Goal: Navigation & Orientation: Find specific page/section

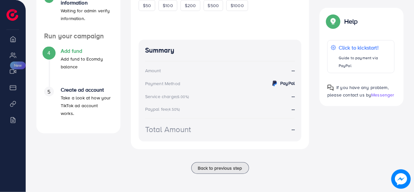
scroll to position [115, 0]
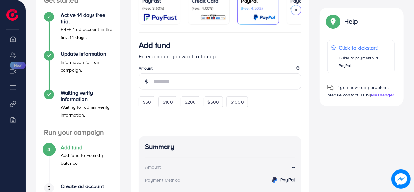
click at [173, 20] on img at bounding box center [159, 17] width 33 height 7
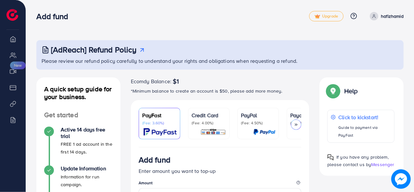
click at [296, 125] on polyline at bounding box center [295, 125] width 1 height 2
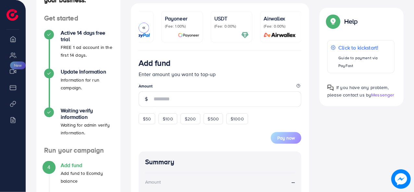
scroll to position [97, 0]
click at [231, 31] on div at bounding box center [231, 34] width 34 height 7
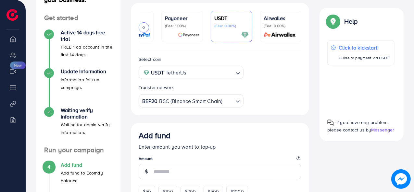
scroll to position [195, 0]
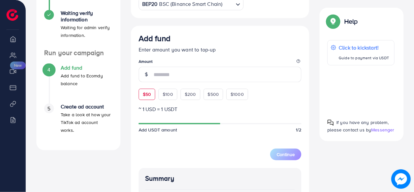
click at [151, 95] on div "$50" at bounding box center [147, 94] width 17 height 11
type input "**"
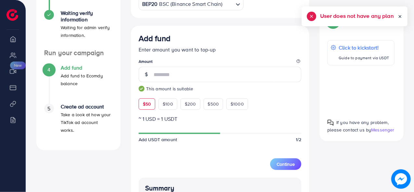
click at [399, 18] on icon at bounding box center [400, 16] width 5 height 5
click at [150, 105] on span "$50" at bounding box center [147, 104] width 8 height 6
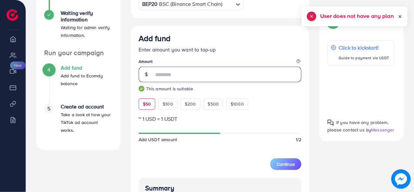
click at [182, 76] on input "**" at bounding box center [228, 75] width 148 height 16
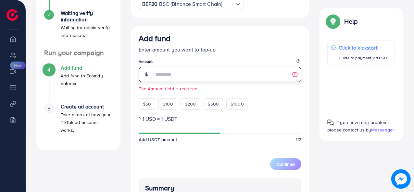
scroll to position [32, 0]
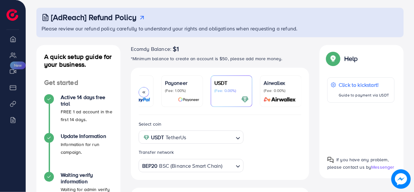
click at [143, 90] on div at bounding box center [144, 92] width 10 height 10
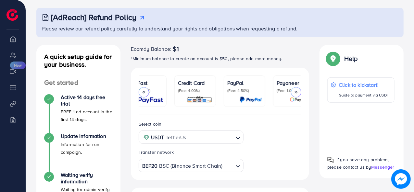
scroll to position [0, 0]
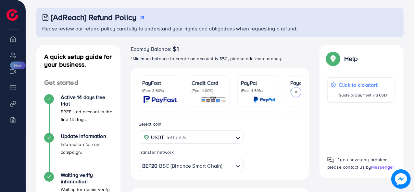
click at [144, 90] on p "(Fee: 3.60%)" at bounding box center [159, 90] width 34 height 5
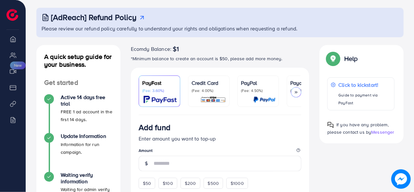
click at [297, 92] on icon at bounding box center [296, 92] width 5 height 5
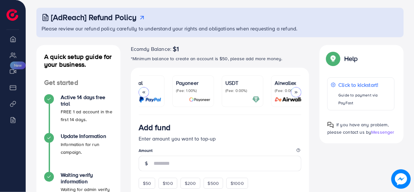
scroll to position [0, 125]
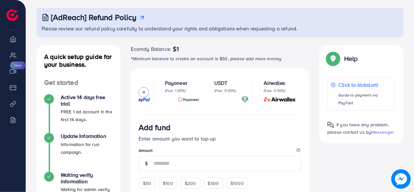
click at [229, 97] on div at bounding box center [231, 99] width 34 height 7
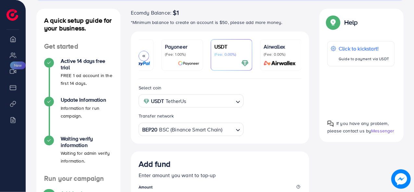
scroll to position [70, 0]
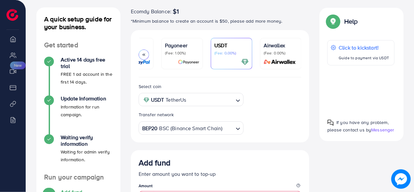
drag, startPoint x: 362, startPoint y: 90, endPoint x: 366, endPoint y: 91, distance: 3.9
click at [366, 91] on div at bounding box center [360, 90] width 67 height 38
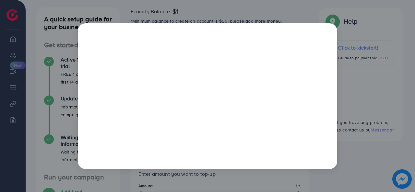
click at [362, 25] on div at bounding box center [207, 96] width 415 height 192
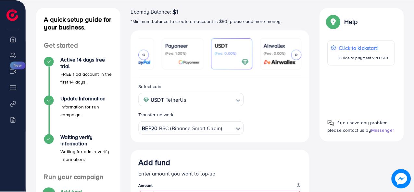
scroll to position [0, 125]
click at [145, 51] on div at bounding box center [144, 55] width 10 height 10
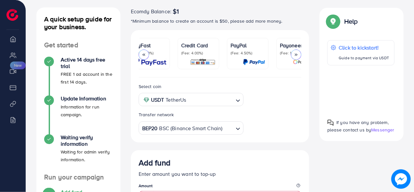
scroll to position [0, 0]
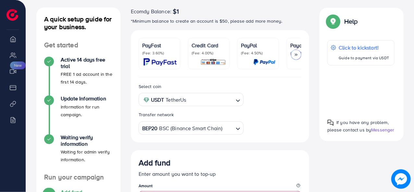
click at [190, 60] on link "Credit Card (Fee: 4.00%)" at bounding box center [209, 53] width 42 height 31
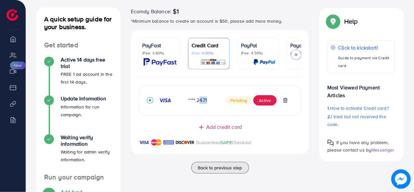
drag, startPoint x: 198, startPoint y: 104, endPoint x: 206, endPoint y: 106, distance: 8.7
click at [206, 106] on div "**** 2471 Pending Active" at bounding box center [220, 100] width 147 height 14
click at [188, 113] on div "**** 2471 Pending Active" at bounding box center [220, 100] width 163 height 31
click at [209, 126] on span "Add credit card" at bounding box center [224, 127] width 36 height 7
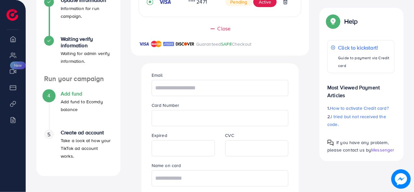
scroll to position [200, 0]
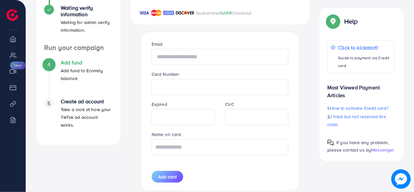
click at [206, 58] on input "text" at bounding box center [220, 57] width 137 height 16
click at [210, 63] on input "text" at bounding box center [220, 57] width 137 height 16
paste input "**********"
type input "**********"
click at [241, 152] on input "text" at bounding box center [220, 148] width 137 height 16
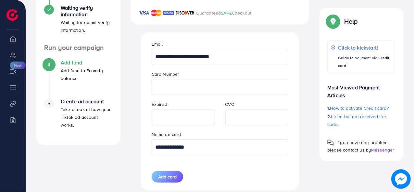
click at [229, 147] on input "**********" at bounding box center [220, 148] width 137 height 16
type input "**********"
click at [204, 166] on div "**********" at bounding box center [219, 111] width 147 height 158
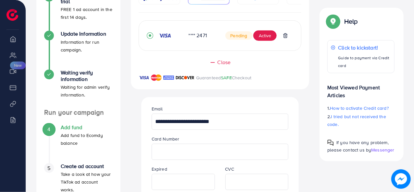
scroll to position [236, 0]
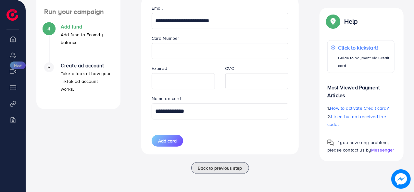
click at [174, 142] on span "Add card" at bounding box center [167, 141] width 19 height 6
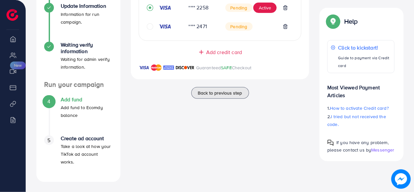
scroll to position [66, 0]
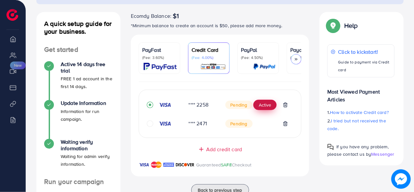
click at [264, 107] on button "Active" at bounding box center [264, 105] width 23 height 10
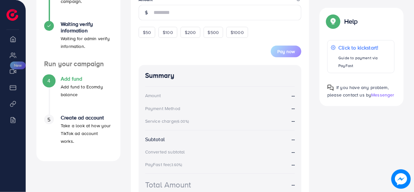
scroll to position [126, 0]
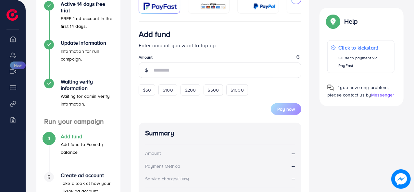
click at [203, 9] on img at bounding box center [213, 6] width 26 height 7
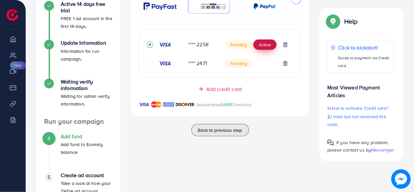
click at [264, 45] on button "Active" at bounding box center [264, 45] width 23 height 10
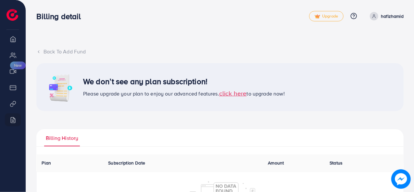
drag, startPoint x: 89, startPoint y: 79, endPoint x: 217, endPoint y: 71, distance: 128.4
click at [217, 71] on div "We don’t see any plan subscription! Please upgrade your plan to enjoy our advan…" at bounding box center [219, 87] width 367 height 48
click at [237, 92] on span "click here" at bounding box center [233, 93] width 28 height 9
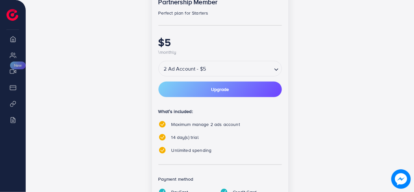
scroll to position [146, 0]
click at [204, 70] on div "2 Ad Account - $5" at bounding box center [215, 69] width 113 height 12
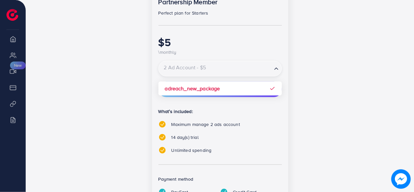
click at [204, 70] on input "Search for option" at bounding box center [215, 68] width 112 height 11
click at [352, 74] on div "popular Partnership Member Perfect plan for Starters $5 \monthly 2 Ad Account -…" at bounding box center [220, 107] width 280 height 269
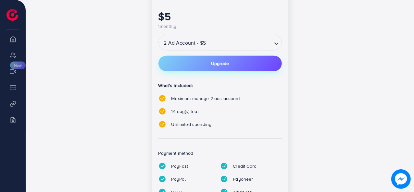
scroll to position [205, 0]
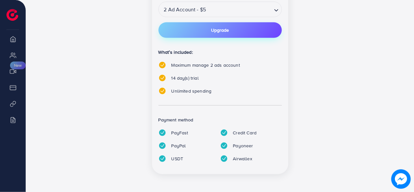
click at [222, 28] on span "Upgrade" at bounding box center [220, 30] width 18 height 5
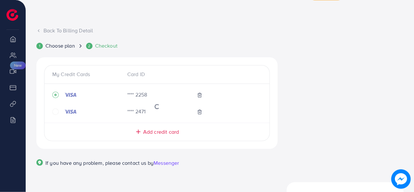
scroll to position [43, 0]
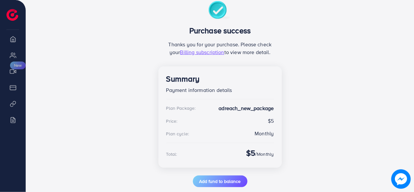
scroll to position [88, 0]
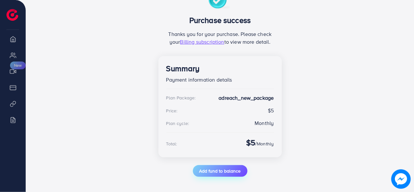
click at [233, 170] on span "Add fund to balance" at bounding box center [220, 171] width 42 height 6
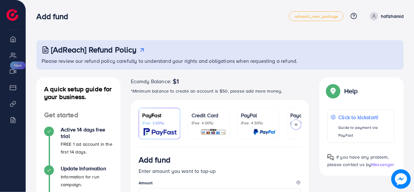
scroll to position [32, 0]
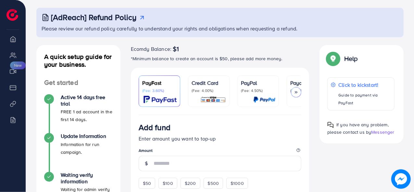
click at [223, 86] on p "Credit Card" at bounding box center [209, 83] width 34 height 8
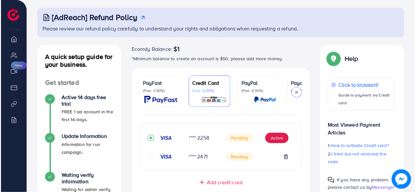
scroll to position [130, 0]
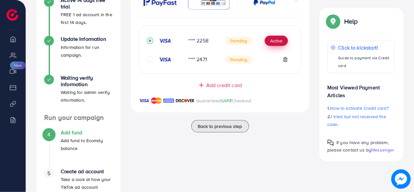
click at [274, 42] on button "Active" at bounding box center [276, 41] width 23 height 10
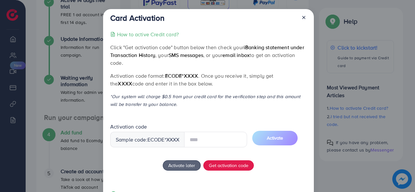
click at [208, 139] on input "text" at bounding box center [215, 140] width 63 height 16
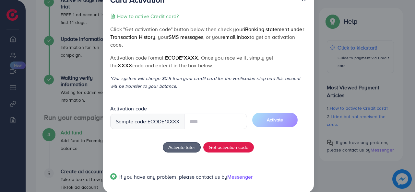
scroll to position [28, 0]
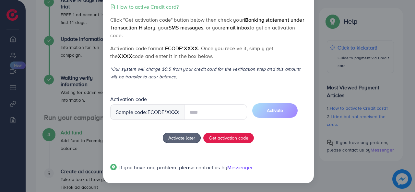
click at [201, 113] on input "text" at bounding box center [215, 113] width 63 height 16
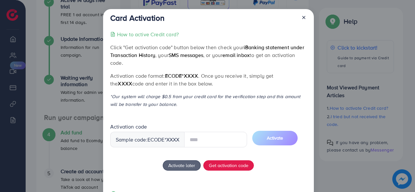
click at [220, 144] on input "text" at bounding box center [215, 140] width 63 height 16
click at [238, 168] on button "Get activation code" at bounding box center [229, 166] width 51 height 10
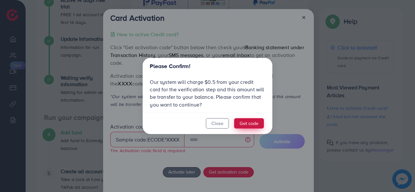
click at [251, 120] on button "Get code" at bounding box center [249, 123] width 30 height 10
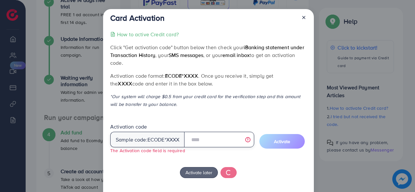
click at [217, 142] on input "text" at bounding box center [219, 140] width 70 height 16
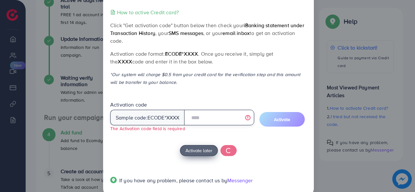
scroll to position [32, 0]
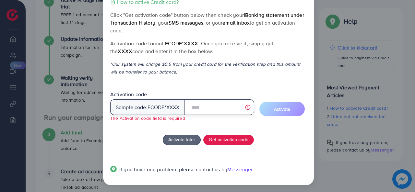
click at [195, 110] on input "text" at bounding box center [219, 108] width 70 height 16
type input "*"
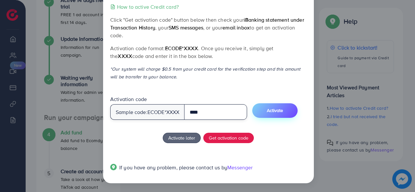
type input "****"
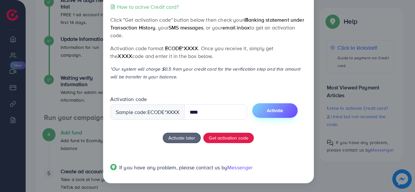
click at [273, 113] on span "Activate" at bounding box center [275, 110] width 16 height 6
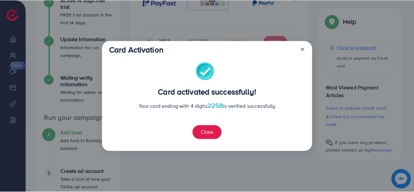
scroll to position [0, 0]
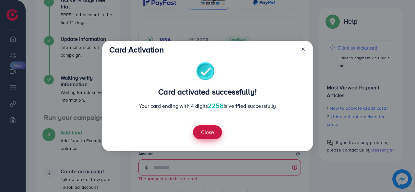
click at [214, 130] on button "Close" at bounding box center [207, 133] width 29 height 14
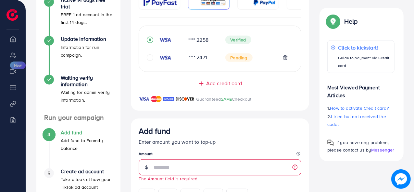
scroll to position [227, 0]
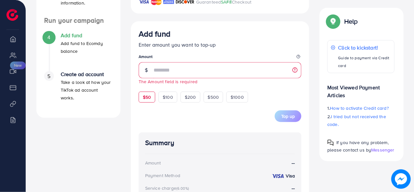
click at [152, 102] on div "$50" at bounding box center [147, 97] width 17 height 11
type input "**"
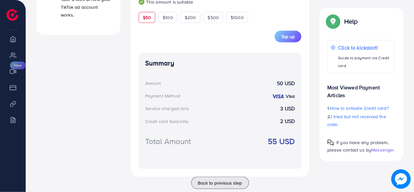
scroll to position [326, 0]
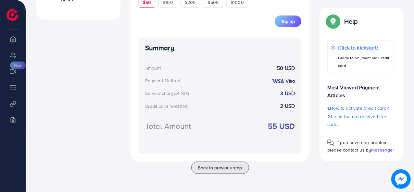
drag, startPoint x: 260, startPoint y: 127, endPoint x: 297, endPoint y: 133, distance: 37.8
click at [297, 133] on div "Summary Amount 50 USD Payment Method Visa Service charge (6.00%) 3 USD Credit c…" at bounding box center [220, 96] width 163 height 117
click at [296, 133] on div "Summary Amount 50 USD Payment Method Visa Service charge (6.00%) 3 USD Credit c…" at bounding box center [220, 96] width 163 height 117
click at [277, 130] on strong "55 USD" at bounding box center [281, 126] width 27 height 11
drag, startPoint x: 141, startPoint y: 126, endPoint x: 299, endPoint y: 50, distance: 175.4
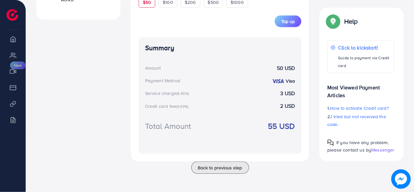
click at [299, 50] on div "Summary Amount 50 USD Payment Method Visa Service charge (6.00%) 3 USD Credit c…" at bounding box center [220, 96] width 163 height 117
click at [143, 53] on div "Summary Amount 50 USD Payment Method Visa Service charge (6.00%) 3 USD Credit c…" at bounding box center [220, 96] width 163 height 117
drag, startPoint x: 140, startPoint y: 44, endPoint x: 295, endPoint y: 130, distance: 177.7
click at [295, 130] on div "Summary Amount 50 USD Payment Method Visa Service charge (6.00%) 3 USD Credit c…" at bounding box center [220, 96] width 163 height 117
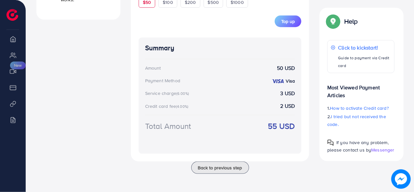
drag, startPoint x: 294, startPoint y: 132, endPoint x: 140, endPoint y: 39, distance: 180.0
click at [140, 39] on div "Summary Amount 50 USD Payment Method Visa Service charge (6.00%) 3 USD Credit c…" at bounding box center [220, 96] width 163 height 117
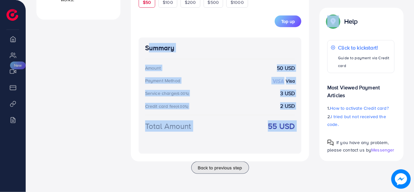
drag, startPoint x: 140, startPoint y: 39, endPoint x: 300, endPoint y: 125, distance: 182.0
click at [300, 125] on div "Summary Amount 50 USD Payment Method Visa Service charge (6.00%) 3 USD Credit c…" at bounding box center [220, 96] width 163 height 117
click at [300, 128] on div "Summary Amount 50 USD Payment Method Visa Service charge (6.00%) 3 USD Credit c…" at bounding box center [220, 96] width 163 height 117
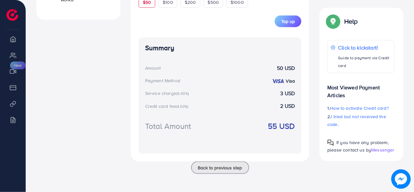
drag, startPoint x: 291, startPoint y: 128, endPoint x: 143, endPoint y: 50, distance: 167.8
click at [143, 50] on div "Summary Amount 50 USD Payment Method Visa Service charge (6.00%) 3 USD Credit c…" at bounding box center [220, 96] width 163 height 117
click at [149, 50] on h4 "Summary" at bounding box center [220, 48] width 150 height 8
click at [148, 50] on h4 "Summary" at bounding box center [220, 48] width 150 height 8
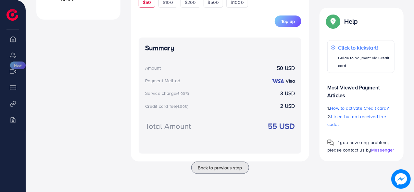
scroll to position [164, 0]
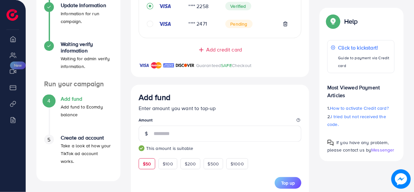
click at [148, 49] on div "Add credit card" at bounding box center [220, 49] width 153 height 7
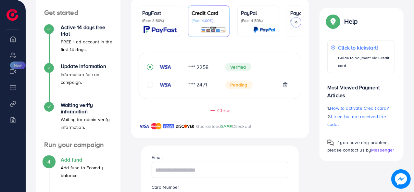
scroll to position [0, 0]
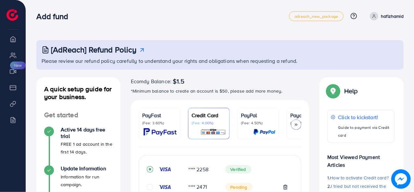
click at [298, 123] on icon at bounding box center [296, 125] width 5 height 5
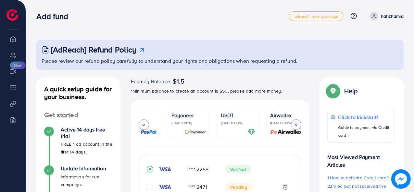
scroll to position [0, 125]
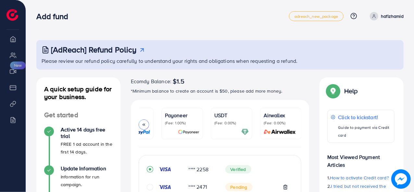
click at [143, 121] on div at bounding box center [144, 125] width 10 height 10
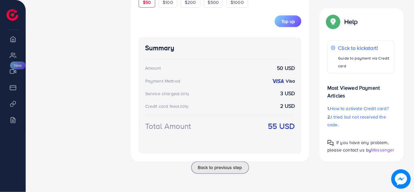
scroll to position [492, 0]
drag, startPoint x: 141, startPoint y: 124, endPoint x: 216, endPoint y: 123, distance: 74.7
click at [216, 124] on div "Summary Amount 50 USD Payment Method Visa Service charge (6.00%) 3 USD Credit c…" at bounding box center [220, 96] width 163 height 117
click at [215, 123] on div "Total Amount 55 USD" at bounding box center [220, 134] width 150 height 27
drag, startPoint x: 203, startPoint y: 126, endPoint x: 119, endPoint y: 53, distance: 111.4
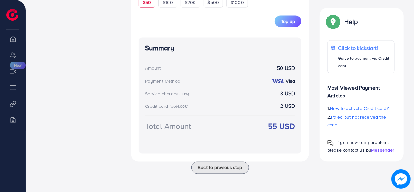
drag, startPoint x: 140, startPoint y: 47, endPoint x: 299, endPoint y: 142, distance: 185.6
click at [299, 142] on div "Summary Amount 50 USD Payment Method Visa Service charge (6.00%) 3 USD Credit c…" at bounding box center [220, 96] width 163 height 117
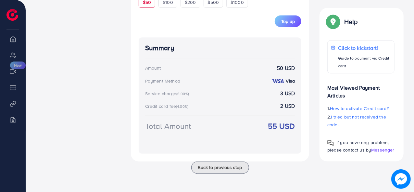
click at [299, 142] on div "Summary Amount 50 USD Payment Method Visa Service charge (6.00%) 3 USD Credit c…" at bounding box center [220, 96] width 163 height 117
click at [278, 127] on strong "55 USD" at bounding box center [281, 126] width 27 height 11
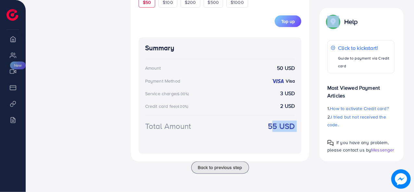
click at [278, 127] on strong "55 USD" at bounding box center [281, 126] width 27 height 11
click at [284, 83] on div "Visa" at bounding box center [283, 80] width 24 height 7
click at [287, 95] on strong "3 USD" at bounding box center [287, 93] width 15 height 7
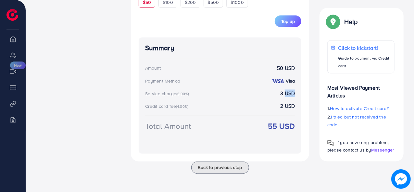
click at [287, 95] on strong "3 USD" at bounding box center [287, 93] width 15 height 7
click at [288, 105] on strong "2 USD" at bounding box center [287, 106] width 15 height 7
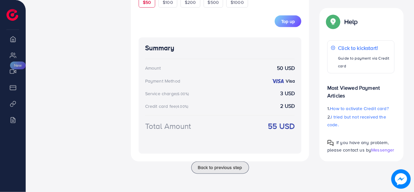
click at [286, 125] on strong "55 USD" at bounding box center [281, 126] width 27 height 11
click at [286, 126] on strong "55 USD" at bounding box center [281, 126] width 27 height 11
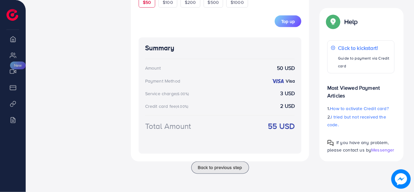
click at [288, 66] on strong "50 USD" at bounding box center [286, 68] width 18 height 7
click at [289, 91] on strong "3 USD" at bounding box center [287, 93] width 15 height 7
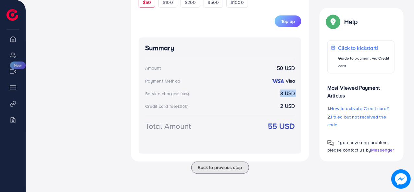
click at [289, 91] on strong "3 USD" at bounding box center [287, 93] width 15 height 7
click at [291, 103] on strong "2 USD" at bounding box center [287, 106] width 15 height 7
click at [291, 104] on strong "2 USD" at bounding box center [287, 106] width 15 height 7
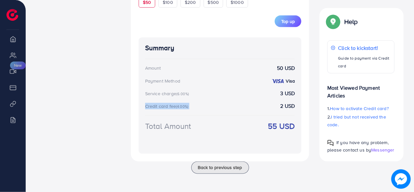
click at [291, 104] on strong "2 USD" at bounding box center [287, 106] width 15 height 7
click at [293, 127] on strong "55 USD" at bounding box center [281, 126] width 27 height 11
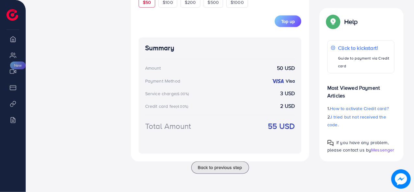
click at [293, 127] on strong "55 USD" at bounding box center [281, 126] width 27 height 11
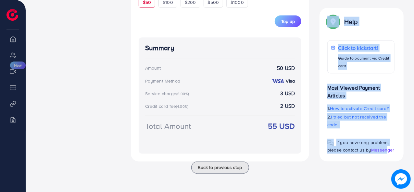
drag, startPoint x: 320, startPoint y: 16, endPoint x: 384, endPoint y: 159, distance: 156.9
click at [384, 159] on div "Help Click to kickstart! Guide to payment via Credit card Most Viewed Payment A…" at bounding box center [361, 85] width 84 height 154
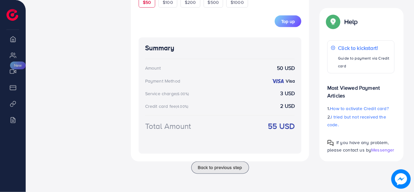
click at [285, 20] on span "Top up" at bounding box center [288, 21] width 14 height 6
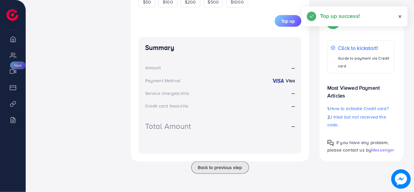
scroll to position [482, 0]
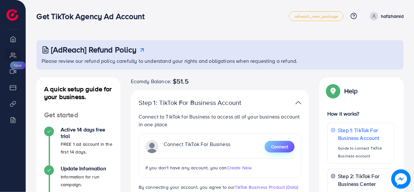
click at [276, 148] on span "Connect" at bounding box center [279, 147] width 17 height 6
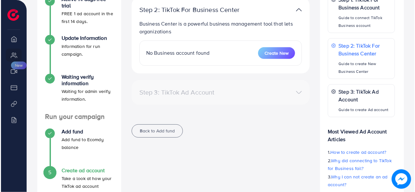
scroll to position [130, 0]
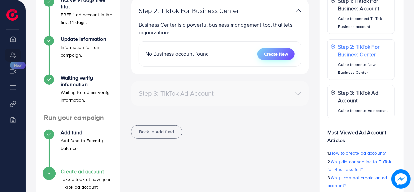
click at [283, 54] on span "Create New" at bounding box center [276, 54] width 24 height 6
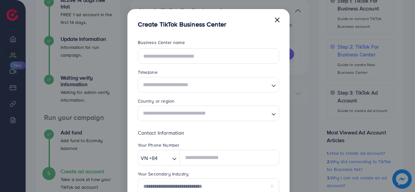
scroll to position [0, 0]
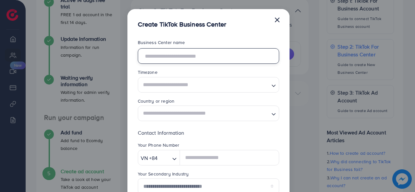
click at [206, 52] on input "text" at bounding box center [209, 56] width 142 height 16
click at [207, 55] on input "text" at bounding box center [209, 56] width 142 height 16
click at [182, 57] on input "text" at bounding box center [209, 56] width 142 height 16
paste input "**********"
drag, startPoint x: 192, startPoint y: 54, endPoint x: 168, endPoint y: 56, distance: 24.4
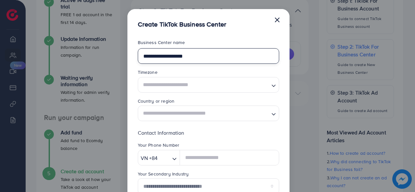
click at [168, 56] on input "**********" at bounding box center [209, 56] width 142 height 16
type input "**********"
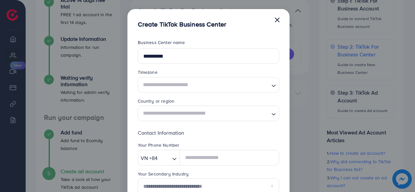
click at [188, 87] on input "Search for option" at bounding box center [205, 85] width 128 height 12
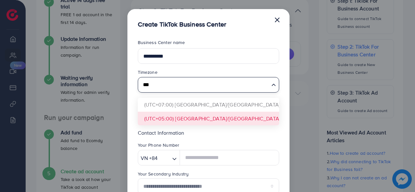
type input "***"
click at [214, 117] on form "**********" at bounding box center [209, 169] width 142 height 261
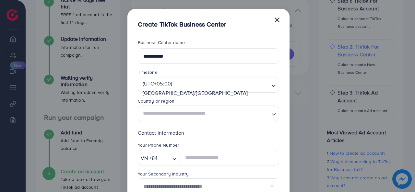
click at [209, 118] on input "Search for option" at bounding box center [205, 114] width 128 height 12
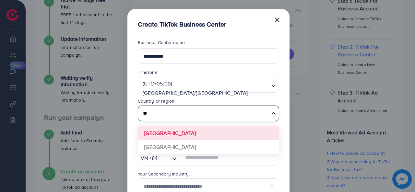
type input "*"
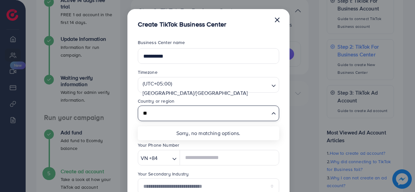
type input "*"
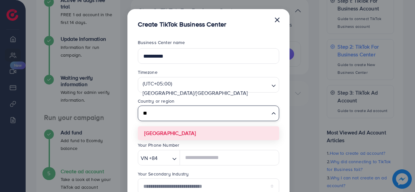
type input "*"
type input "***"
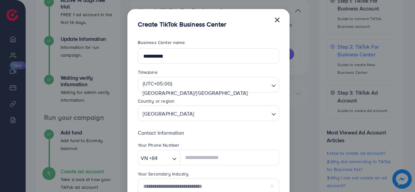
scroll to position [127, 0]
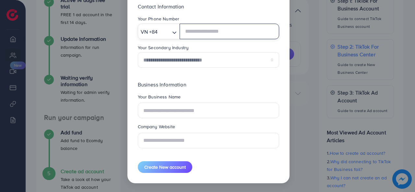
click at [164, 30] on input "Search for option" at bounding box center [165, 32] width 10 height 10
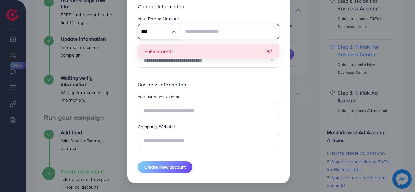
type input "***"
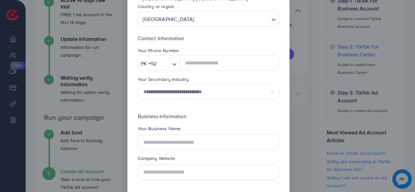
scroll to position [94, 0]
click at [196, 18] on input "Search for option" at bounding box center [232, 20] width 72 height 12
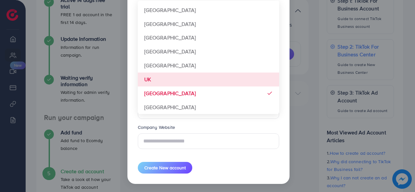
scroll to position [127, 0]
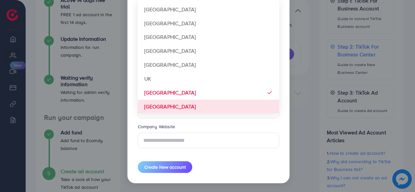
click at [183, 104] on form "**********" at bounding box center [209, 43] width 142 height 261
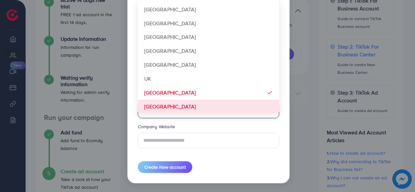
click at [183, 104] on input "text" at bounding box center [209, 111] width 142 height 16
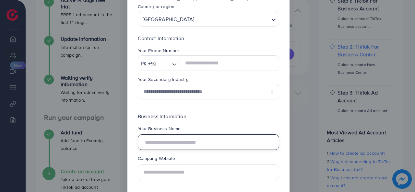
scroll to position [94, 0]
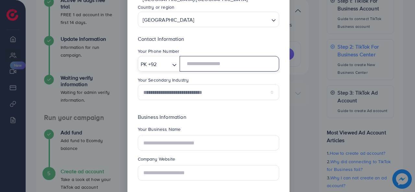
click at [195, 64] on input "text" at bounding box center [229, 64] width 99 height 16
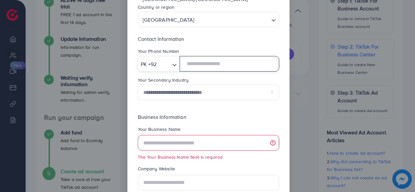
type input "*"
type input "**********"
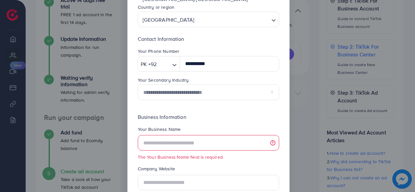
click at [212, 80] on div "Your Secondary Industry" at bounding box center [209, 81] width 142 height 8
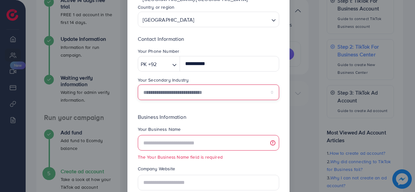
click at [220, 93] on select "**********" at bounding box center [209, 93] width 142 height 16
click at [217, 93] on select "**********" at bounding box center [209, 93] width 142 height 16
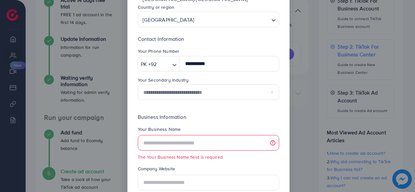
click at [277, 33] on form "**********" at bounding box center [209, 80] width 142 height 270
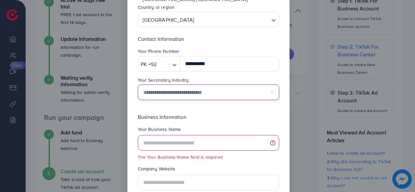
click at [224, 96] on select "**********" at bounding box center [209, 93] width 142 height 16
select select "******"
click at [138, 85] on select "**********" at bounding box center [209, 93] width 142 height 16
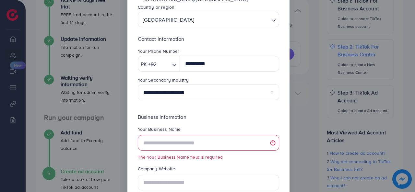
click at [213, 118] on p "Business Information" at bounding box center [209, 117] width 142 height 8
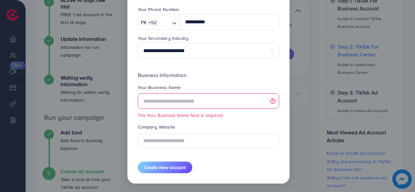
scroll to position [136, 0]
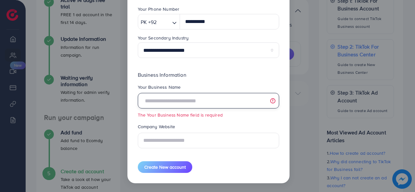
click at [176, 107] on input "text" at bounding box center [209, 101] width 142 height 16
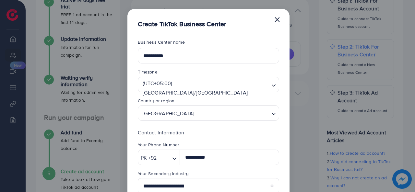
scroll to position [0, 0]
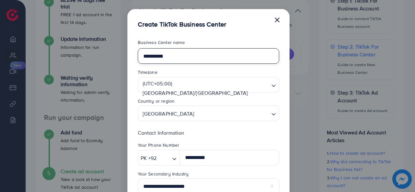
click at [188, 56] on input "**********" at bounding box center [209, 56] width 142 height 16
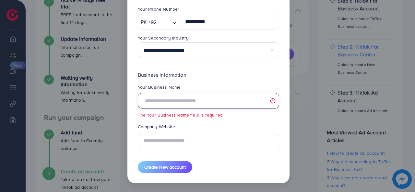
click at [186, 98] on input "text" at bounding box center [209, 101] width 142 height 16
paste input "**********"
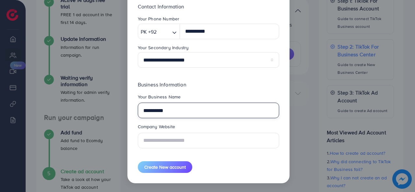
type input "**********"
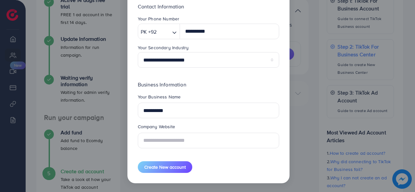
click at [192, 92] on div "**********" at bounding box center [209, 117] width 142 height 73
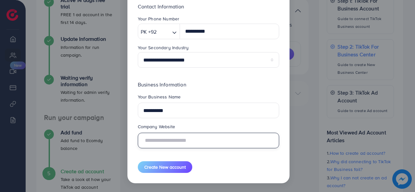
click at [162, 141] on input "text" at bounding box center [209, 141] width 142 height 16
paste input "**********"
drag, startPoint x: 207, startPoint y: 141, endPoint x: 195, endPoint y: 137, distance: 12.8
click at [195, 137] on input "**********" at bounding box center [209, 141] width 142 height 16
drag, startPoint x: 157, startPoint y: 142, endPoint x: 132, endPoint y: 136, distance: 26.0
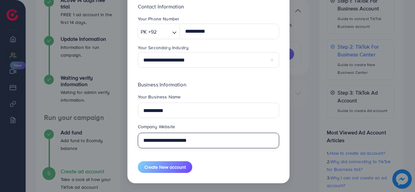
click at [133, 136] on div "**********" at bounding box center [209, 139] width 152 height 30
type input "**********"
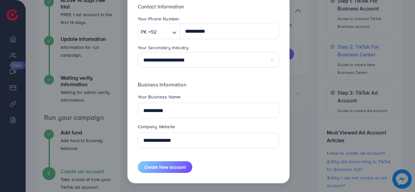
click at [213, 166] on form "**********" at bounding box center [209, 43] width 142 height 261
click at [184, 162] on button "Create New account" at bounding box center [165, 168] width 55 height 12
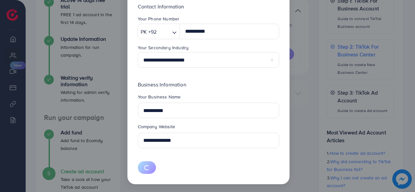
scroll to position [0, 0]
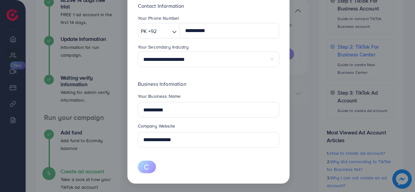
select select
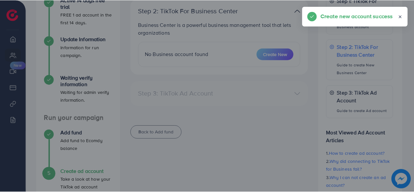
scroll to position [79, 0]
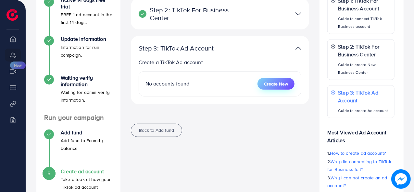
click at [284, 85] on span "Create New" at bounding box center [276, 84] width 24 height 6
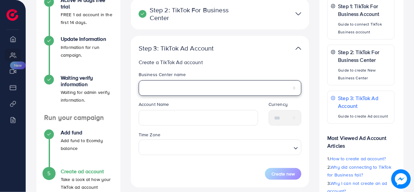
click at [173, 89] on select "**********" at bounding box center [220, 88] width 163 height 16
select select "**********"
click at [139, 80] on select "**********" at bounding box center [220, 88] width 163 height 16
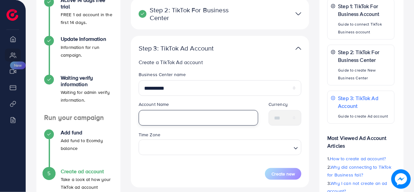
click at [195, 115] on input "text" at bounding box center [198, 118] width 119 height 16
click at [179, 122] on input "text" at bounding box center [198, 118] width 119 height 16
paste input "**********"
drag, startPoint x: 207, startPoint y: 119, endPoint x: 187, endPoint y: 114, distance: 20.5
click at [187, 114] on input "**********" at bounding box center [198, 118] width 119 height 16
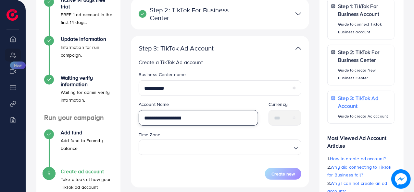
drag, startPoint x: 161, startPoint y: 120, endPoint x: 138, endPoint y: 118, distance: 23.2
click at [138, 118] on div "**********" at bounding box center [198, 116] width 130 height 30
click at [185, 119] on input "**********" at bounding box center [198, 118] width 119 height 16
type input "**********"
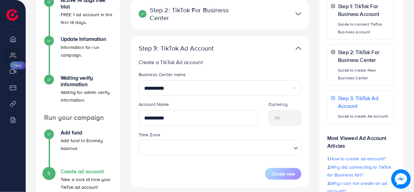
click at [175, 133] on div "Time Zone Loading..." at bounding box center [220, 143] width 163 height 24
click at [192, 146] on input "Search for option" at bounding box center [217, 148] width 150 height 12
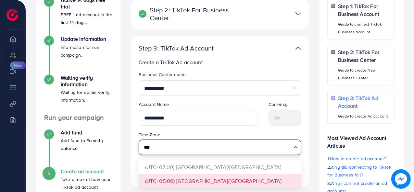
type input "***"
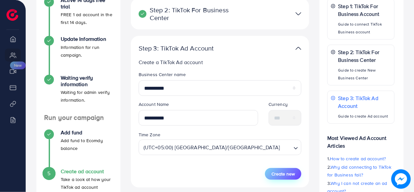
click at [291, 174] on span "Create new" at bounding box center [282, 174] width 23 height 6
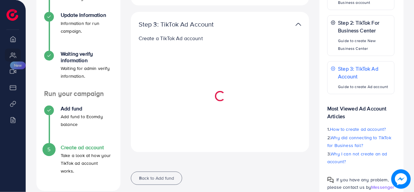
scroll to position [170, 0]
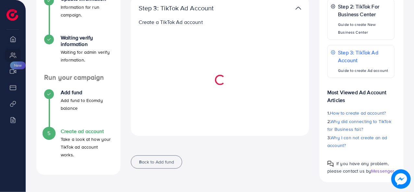
select select
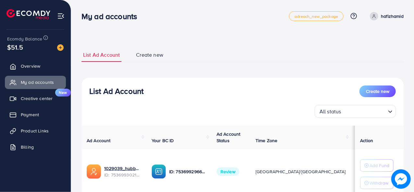
scroll to position [49, 0]
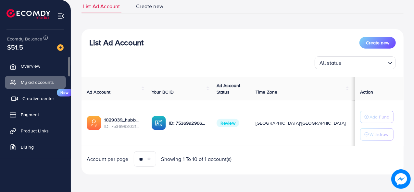
click at [38, 101] on span "Creative center" at bounding box center [38, 98] width 32 height 6
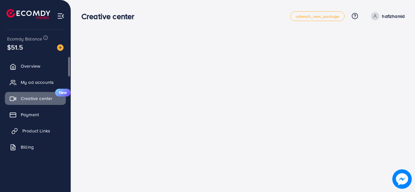
click at [42, 131] on span "Product Links" at bounding box center [36, 131] width 28 height 6
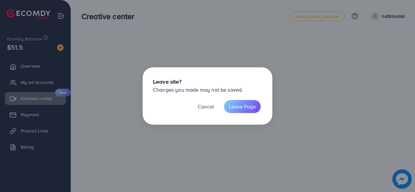
click at [209, 107] on button "Cancel" at bounding box center [206, 106] width 26 height 13
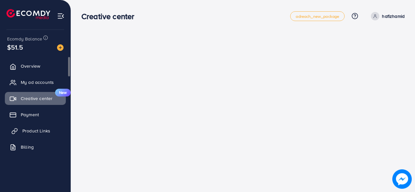
click at [44, 130] on span "Product Links" at bounding box center [36, 131] width 28 height 6
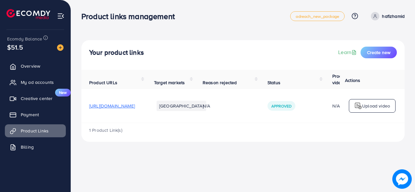
drag, startPoint x: 190, startPoint y: 124, endPoint x: 218, endPoint y: 125, distance: 27.9
click at [218, 125] on div "Product URLs Target markets Reason rejected Status Product video Status video A…" at bounding box center [243, 106] width 324 height 72
click at [384, 49] on span "Create new" at bounding box center [378, 52] width 23 height 6
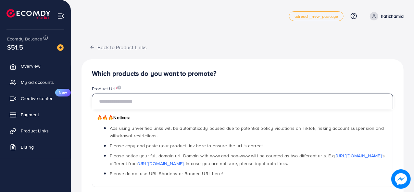
click at [165, 104] on input "text" at bounding box center [242, 102] width 301 height 16
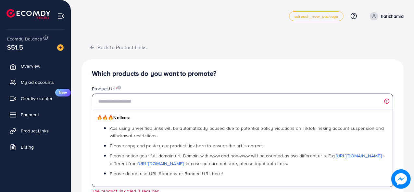
paste input "**********"
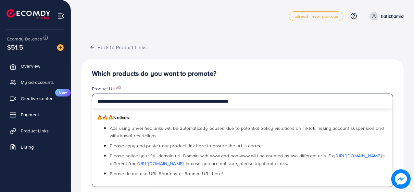
type input "**********"
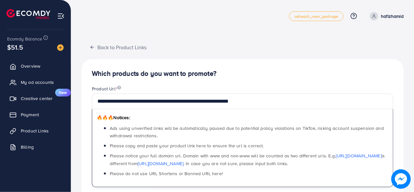
click at [245, 87] on div "Product Url *" at bounding box center [242, 90] width 301 height 8
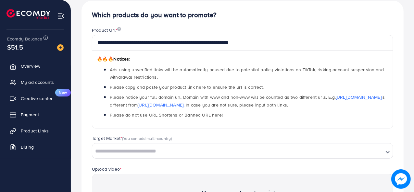
scroll to position [65, 0]
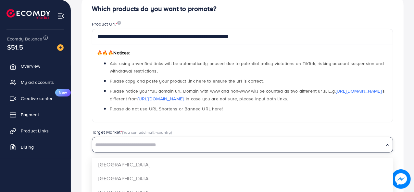
click at [202, 140] on div "Search for option" at bounding box center [237, 144] width 291 height 11
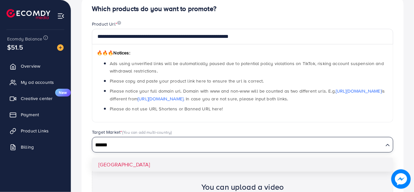
type input "******"
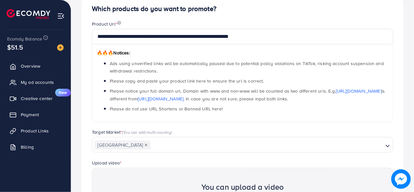
scroll to position [171, 0]
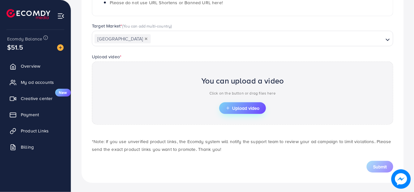
click at [242, 103] on button "Upload video" at bounding box center [242, 109] width 47 height 12
click at [237, 108] on span "Upload video" at bounding box center [243, 108] width 34 height 5
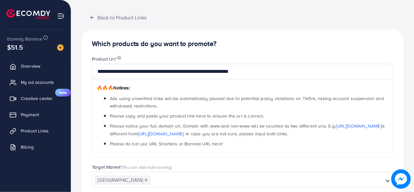
scroll to position [184, 0]
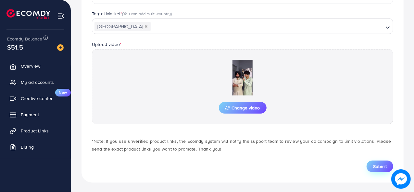
click at [368, 165] on button "Submit" at bounding box center [379, 167] width 27 height 12
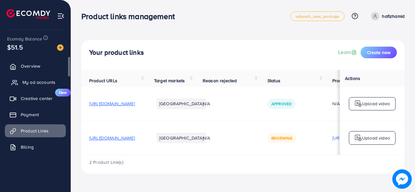
click at [48, 86] on link "My ad accounts" at bounding box center [35, 82] width 61 height 13
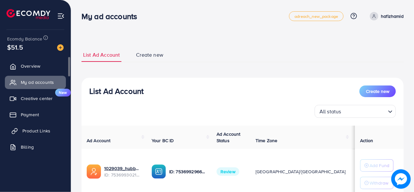
click at [35, 130] on span "Product Links" at bounding box center [36, 131] width 28 height 6
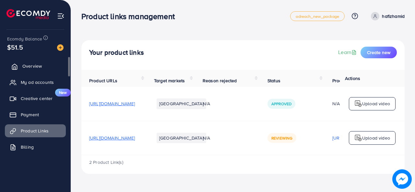
click at [33, 68] on span "Overview" at bounding box center [31, 66] width 19 height 6
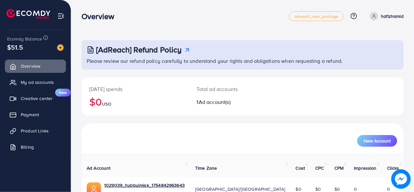
click at [194, 22] on div "Overview adreach_new_package Help Center Contact Support Plans and Pricing Term…" at bounding box center [242, 16] width 322 height 18
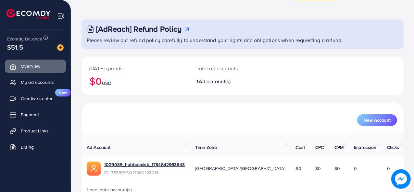
scroll to position [31, 0]
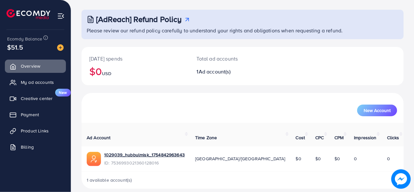
drag, startPoint x: 216, startPoint y: 65, endPoint x: 233, endPoint y: 78, distance: 21.1
drag, startPoint x: 233, startPoint y: 78, endPoint x: 184, endPoint y: 101, distance: 53.9
click at [184, 101] on div "New Account" at bounding box center [242, 108] width 319 height 17
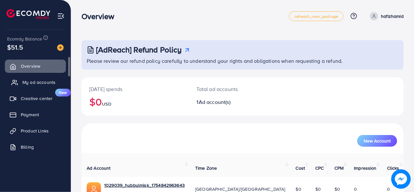
click at [26, 82] on span "My ad accounts" at bounding box center [38, 82] width 33 height 6
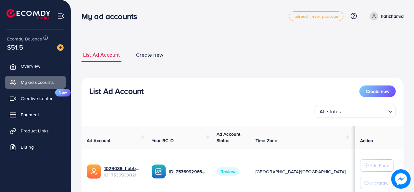
click at [235, 174] on span "Review" at bounding box center [227, 172] width 23 height 8
click at [226, 167] on td "Review" at bounding box center [230, 172] width 39 height 46
click at [232, 170] on span "Review" at bounding box center [227, 172] width 23 height 8
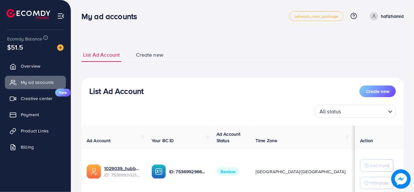
click at [231, 170] on span "Review" at bounding box center [227, 172] width 23 height 8
click at [117, 168] on link "1029039_hubbulmisk_1754842963643" at bounding box center [122, 169] width 37 height 6
click at [168, 47] on div "**********" at bounding box center [242, 135] width 322 height 191
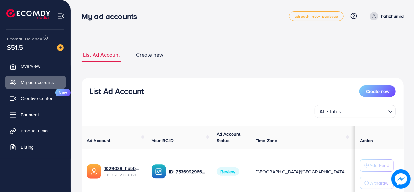
click at [109, 17] on h3 "My ad accounts" at bounding box center [111, 16] width 61 height 9
click at [110, 17] on h3 "My ad accounts" at bounding box center [111, 16] width 61 height 9
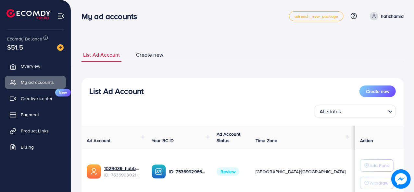
click at [108, 17] on h3 "My ad accounts" at bounding box center [111, 16] width 61 height 9
click at [268, 110] on div "All status Loading..." at bounding box center [242, 111] width 306 height 13
click at [192, 31] on div "**********" at bounding box center [242, 121] width 343 height 242
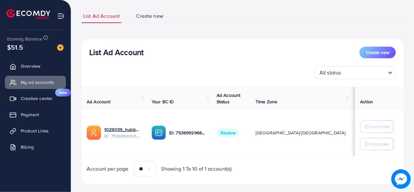
scroll to position [49, 0]
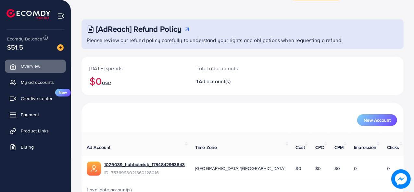
scroll to position [31, 0]
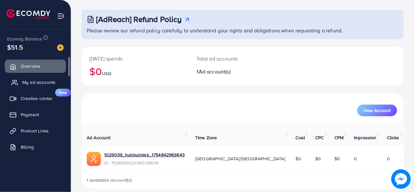
click at [30, 84] on span "My ad accounts" at bounding box center [38, 82] width 33 height 6
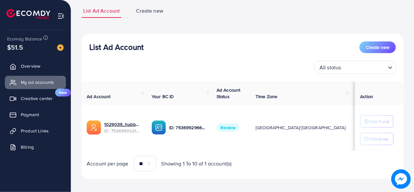
scroll to position [49, 0]
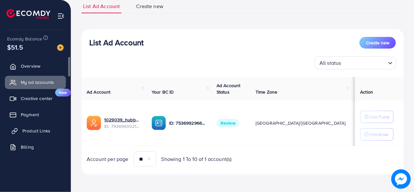
click at [37, 129] on span "Product Links" at bounding box center [36, 131] width 28 height 6
